Goal: Transaction & Acquisition: Purchase product/service

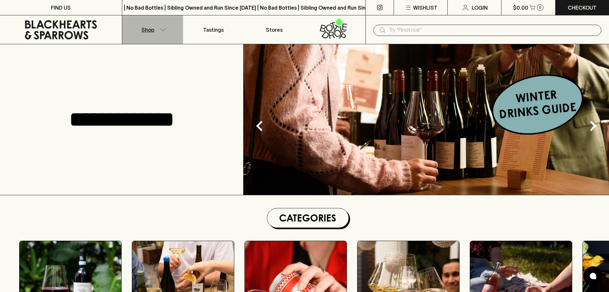
click at [157, 29] on button "Shop" at bounding box center [152, 29] width 61 height 28
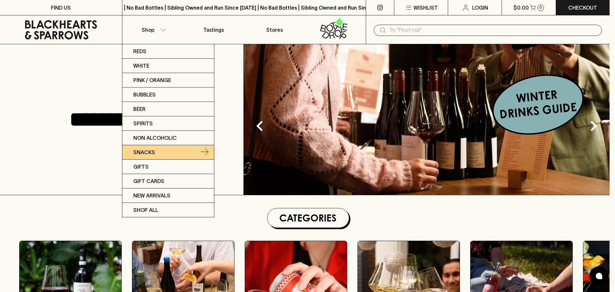
click at [148, 155] on p "Snacks" at bounding box center [144, 152] width 22 height 8
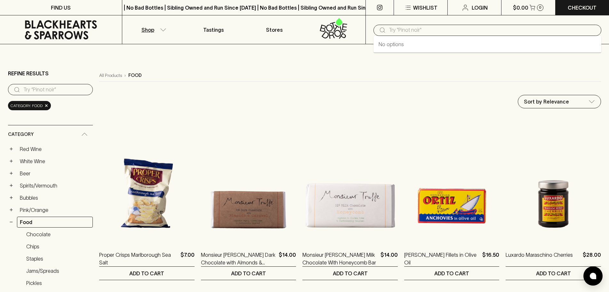
click at [436, 28] on input "text" at bounding box center [492, 30] width 207 height 10
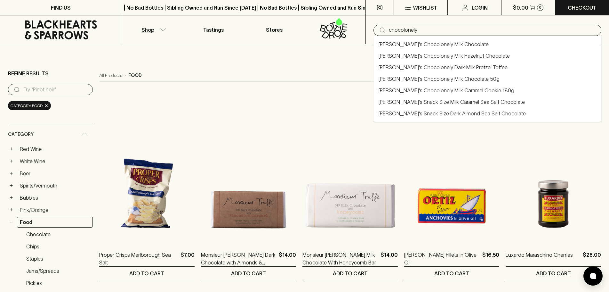
type input "chocolonely"
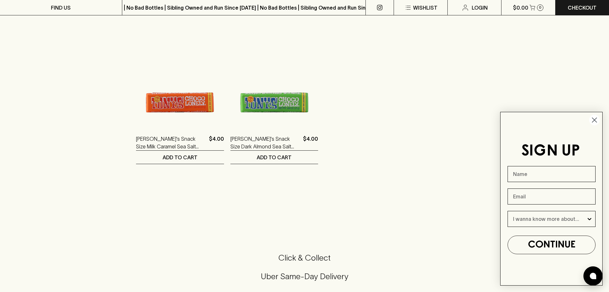
scroll to position [288, 0]
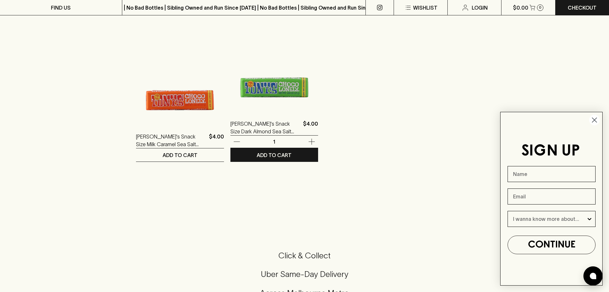
click at [244, 96] on img at bounding box center [274, 54] width 88 height 112
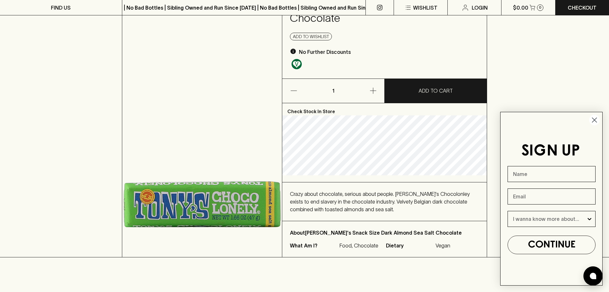
scroll to position [67, 0]
